Goal: Task Accomplishment & Management: Use online tool/utility

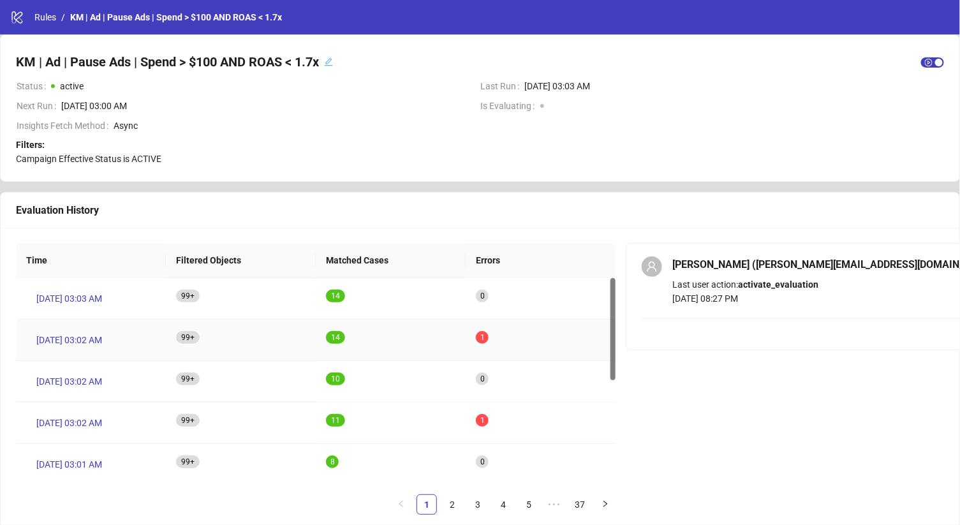
click at [481, 337] on span "1" at bounding box center [482, 337] width 4 height 9
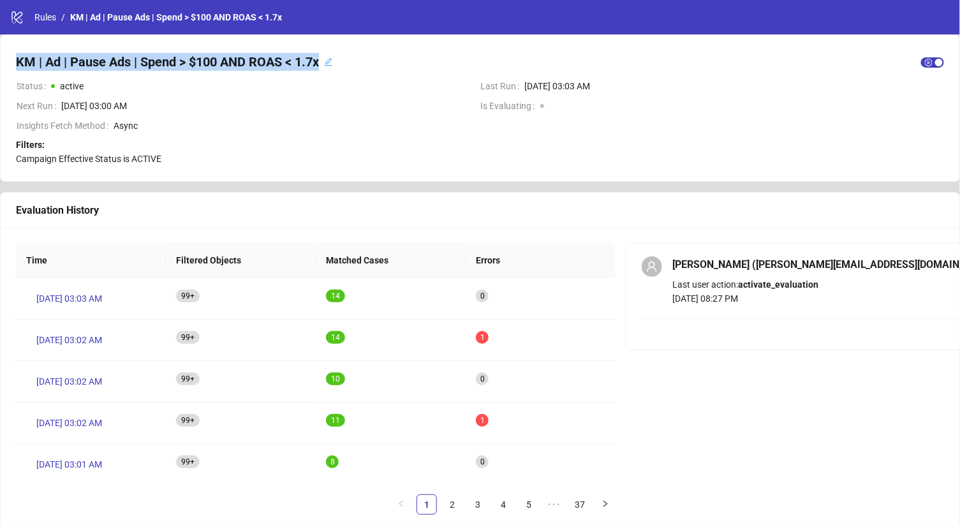
copy div "KM | Ad | Pause Ads | Spend > $100 AND ROAS < 1.7x"
drag, startPoint x: 360, startPoint y: 61, endPoint x: -53, endPoint y: 142, distance: 421.2
click at [0, 142] on html "logo/logo-mobile Rules / KM | Ad | Pause Ads | Spend > $100 AND ROAS < 1.7x KM …" at bounding box center [480, 262] width 960 height 525
